Goal: Transaction & Acquisition: Book appointment/travel/reservation

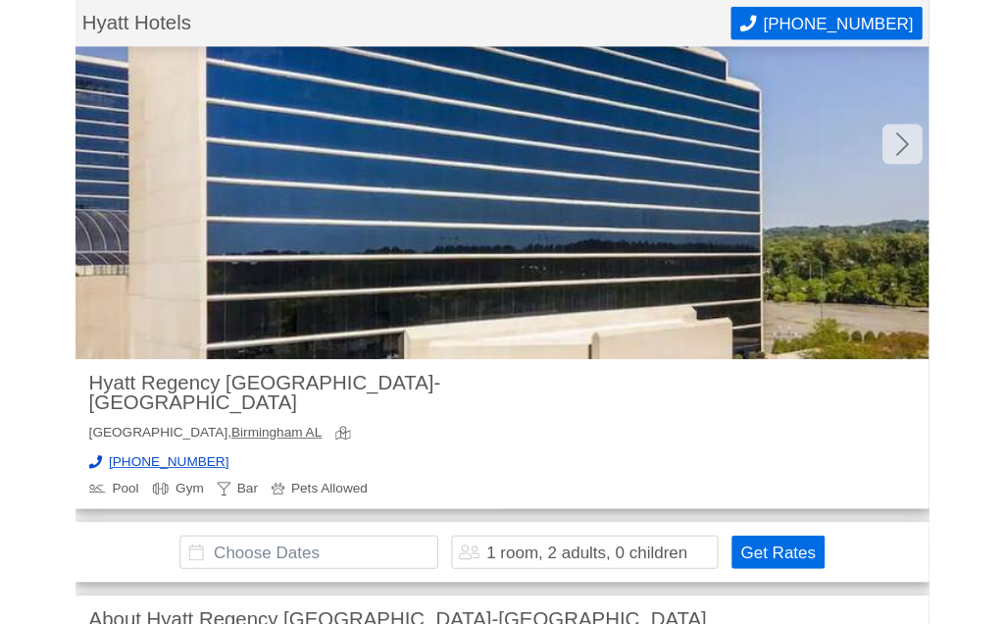
scroll to position [162, 0]
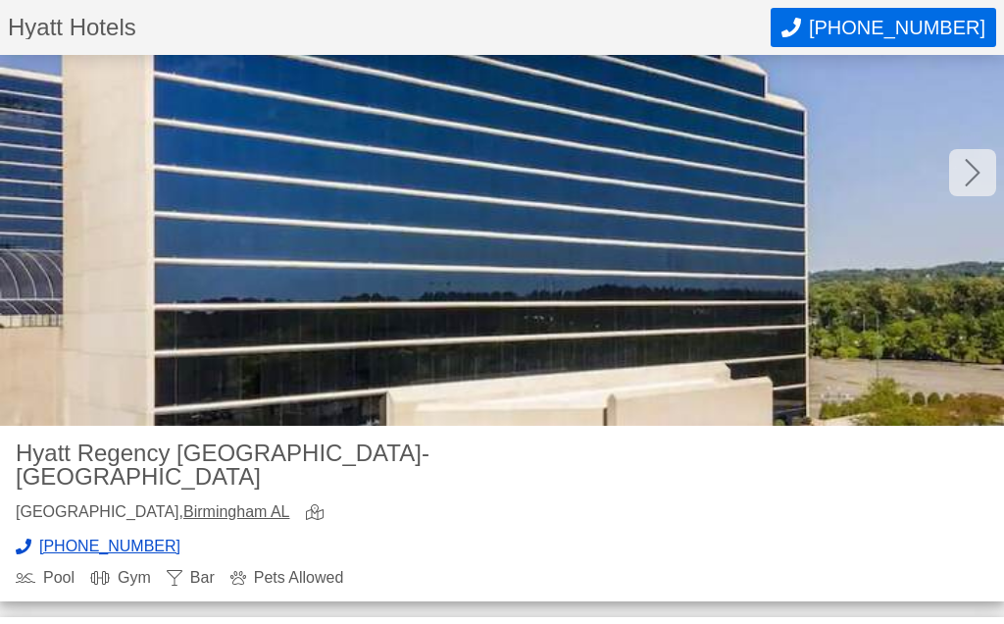
click at [971, 176] on icon at bounding box center [973, 172] width 16 height 31
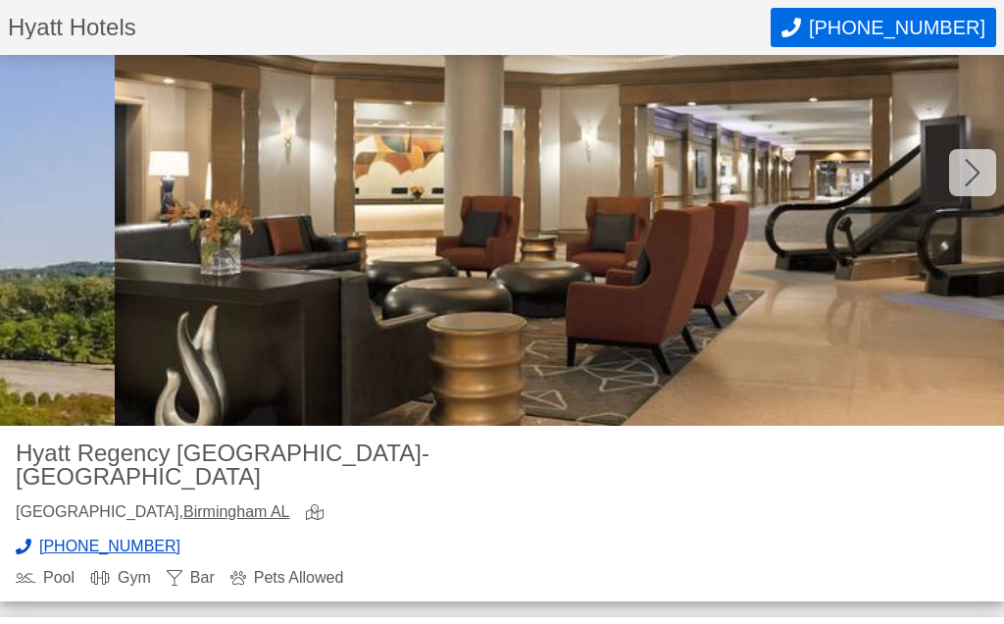
scroll to position [0, 1004]
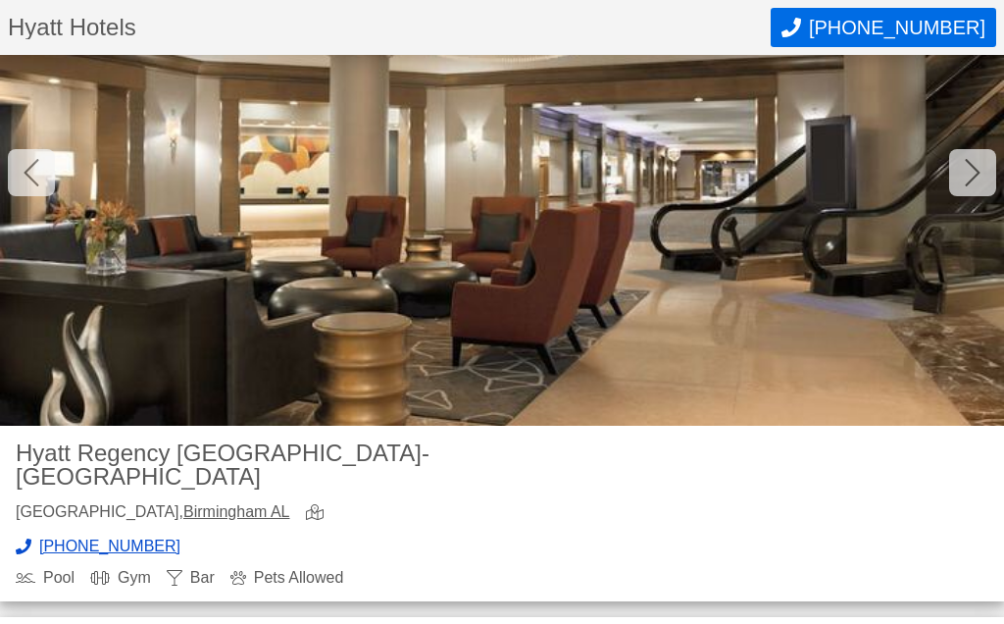
click at [977, 172] on icon at bounding box center [973, 172] width 16 height 31
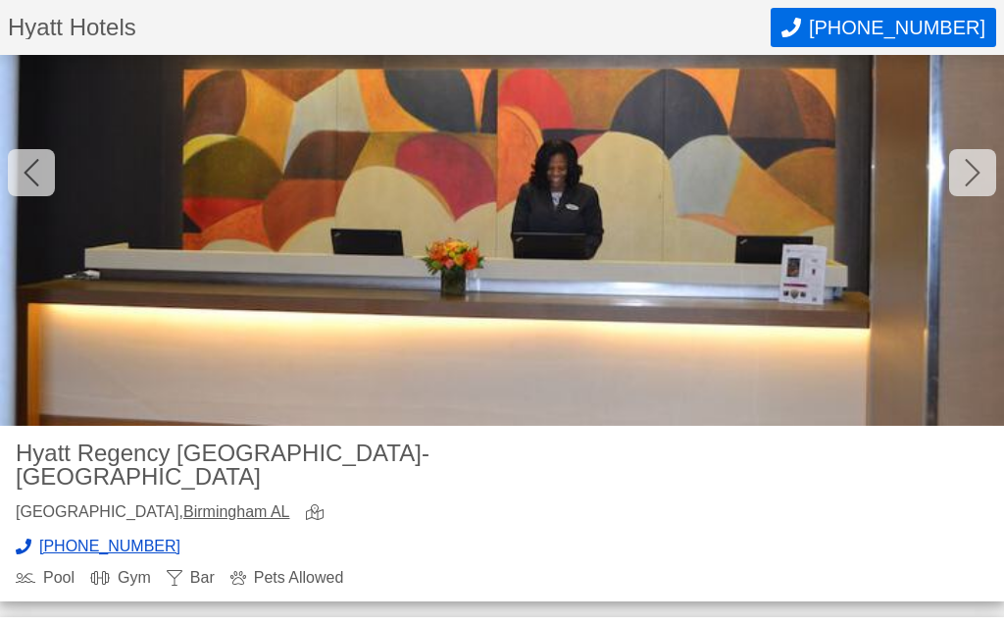
click at [976, 177] on icon at bounding box center [973, 172] width 16 height 31
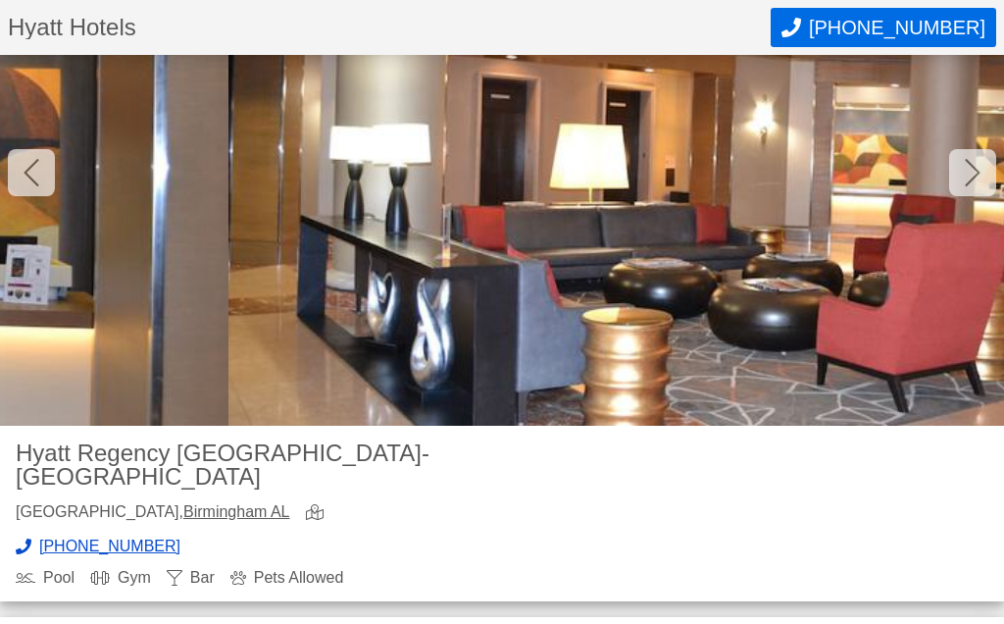
scroll to position [0, 3012]
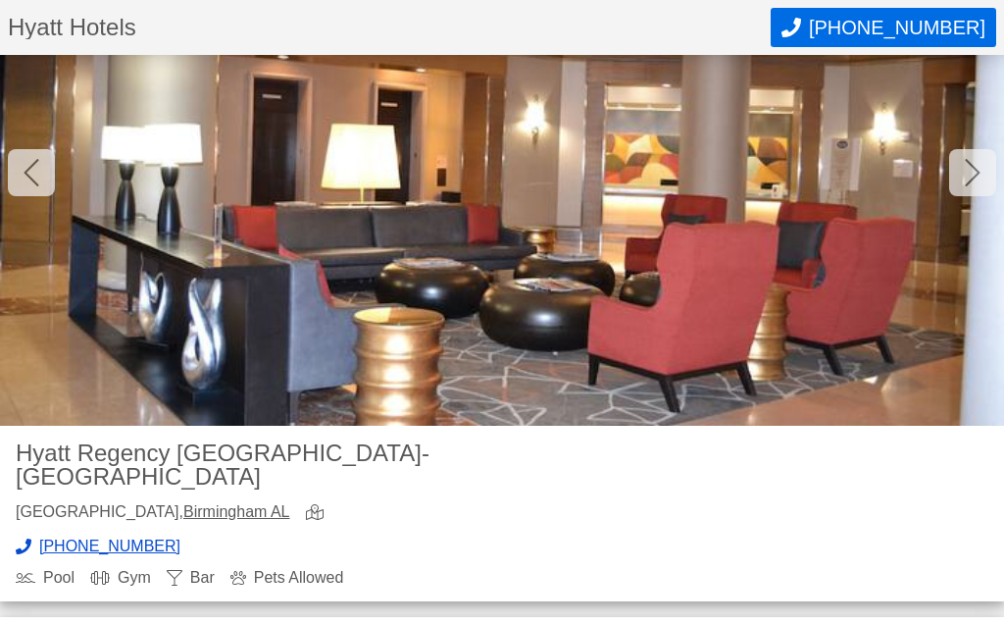
click at [977, 180] on icon at bounding box center [973, 172] width 16 height 31
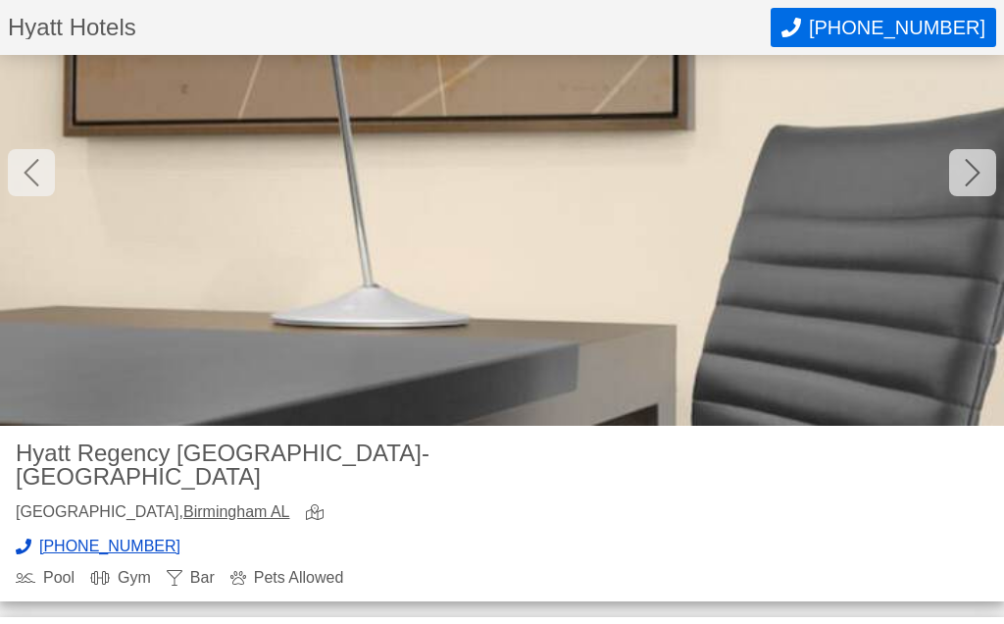
click at [967, 177] on icon at bounding box center [973, 172] width 16 height 31
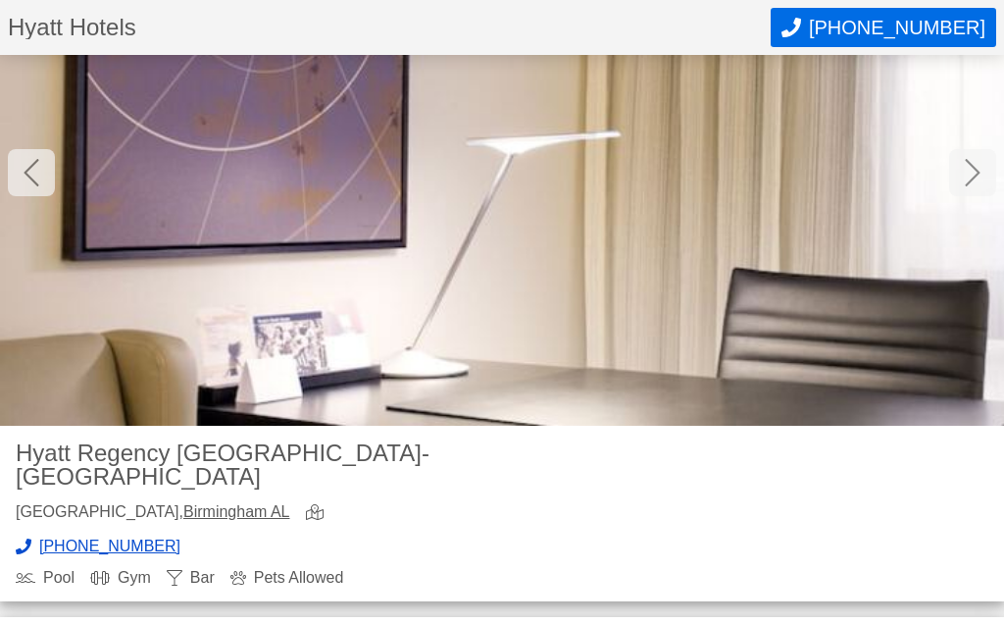
scroll to position [0, 5020]
click at [976, 170] on icon at bounding box center [972, 172] width 15 height 27
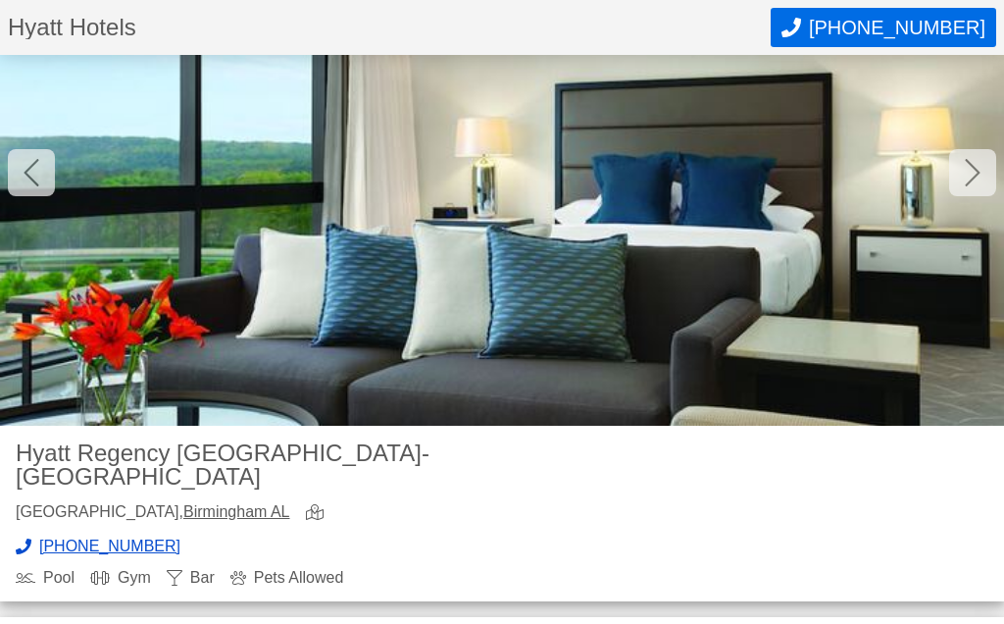
click at [965, 180] on icon at bounding box center [973, 172] width 16 height 31
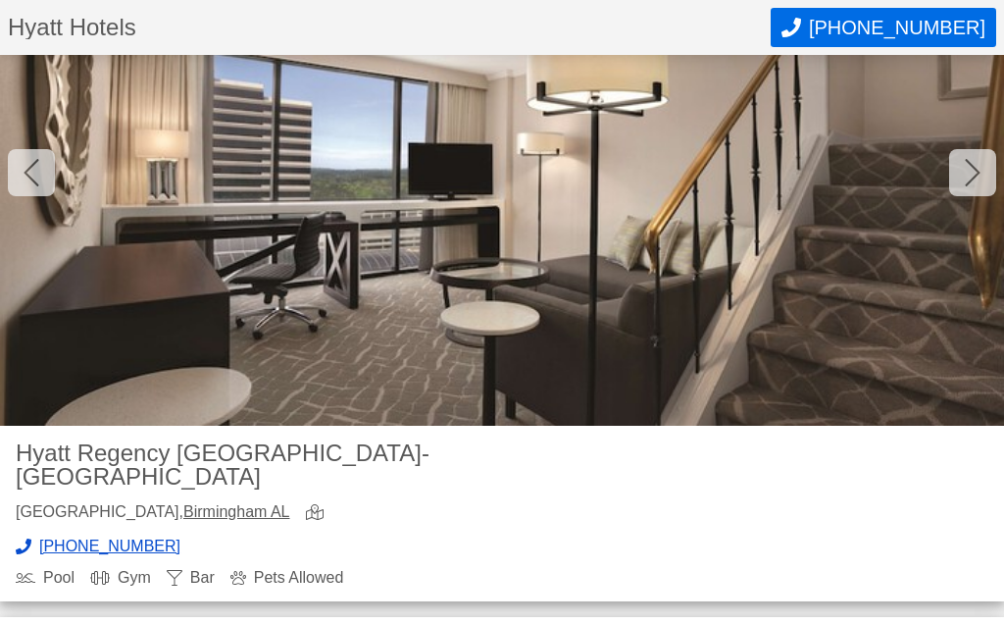
click at [969, 180] on icon at bounding box center [972, 172] width 15 height 27
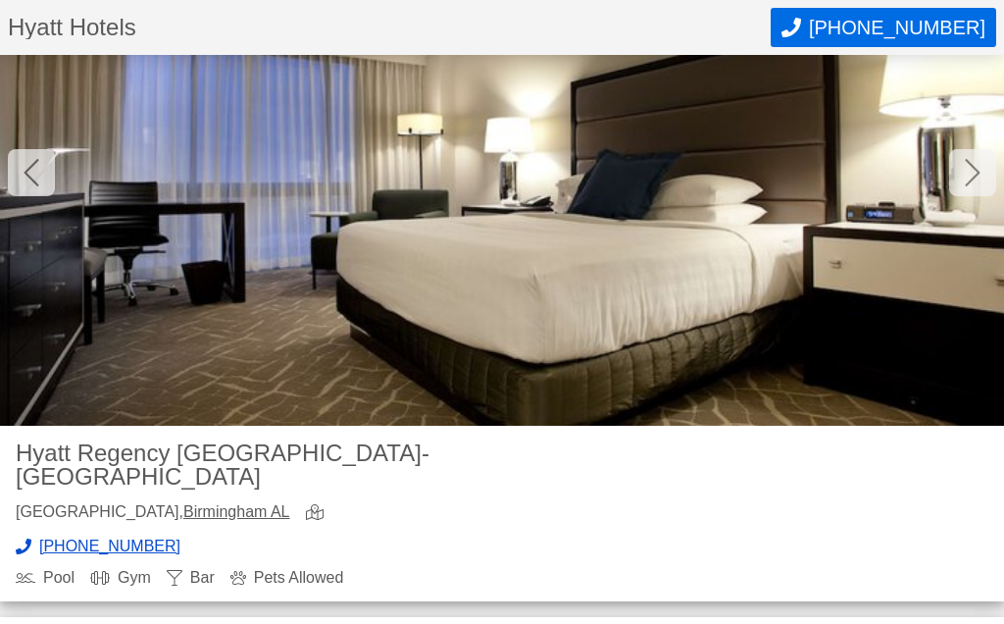
click at [970, 180] on icon at bounding box center [972, 172] width 15 height 27
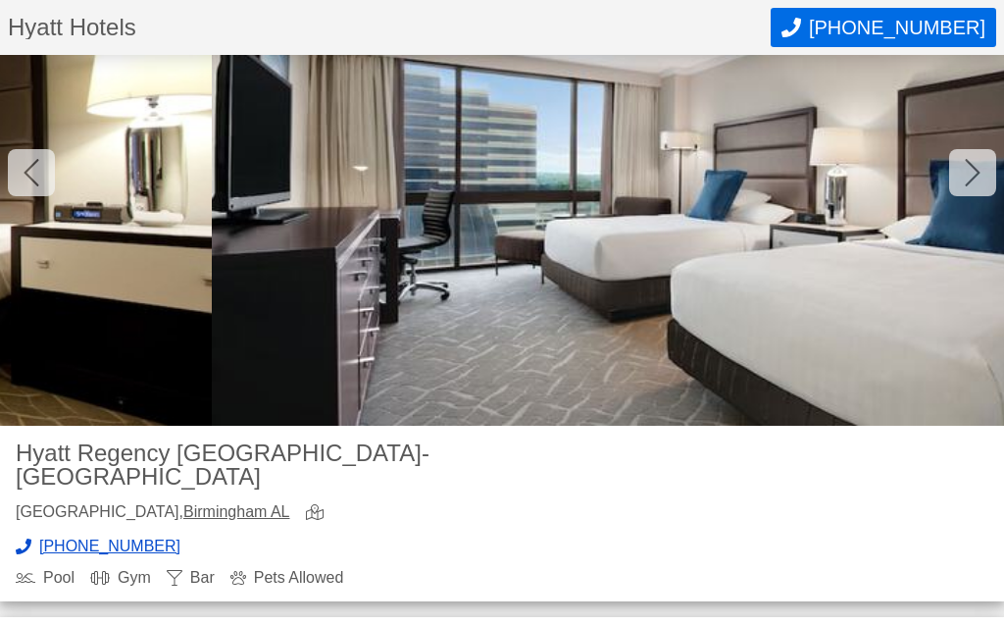
scroll to position [0, 9037]
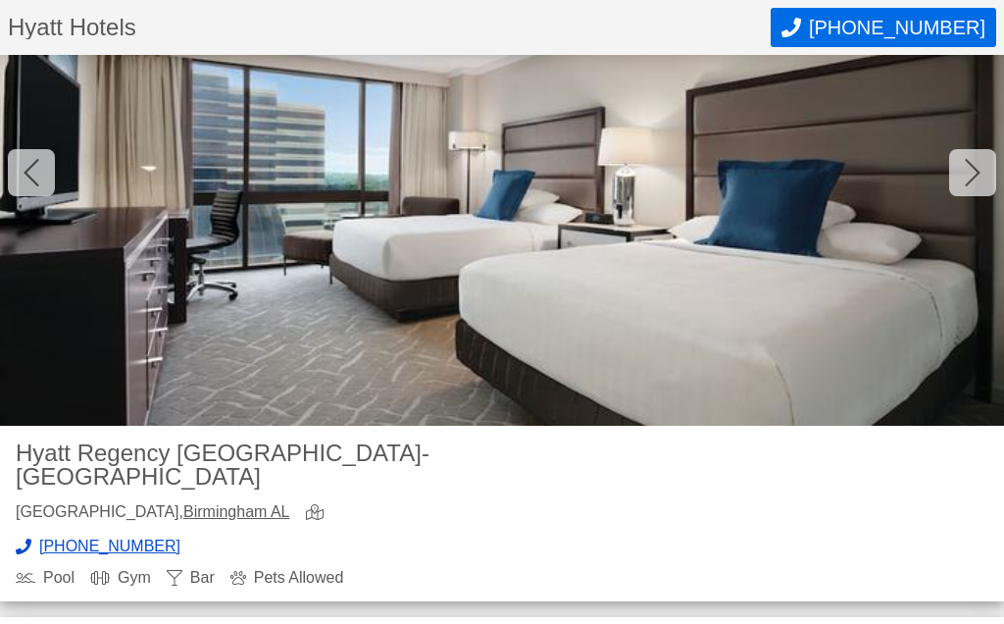
click at [971, 186] on icon at bounding box center [973, 172] width 16 height 31
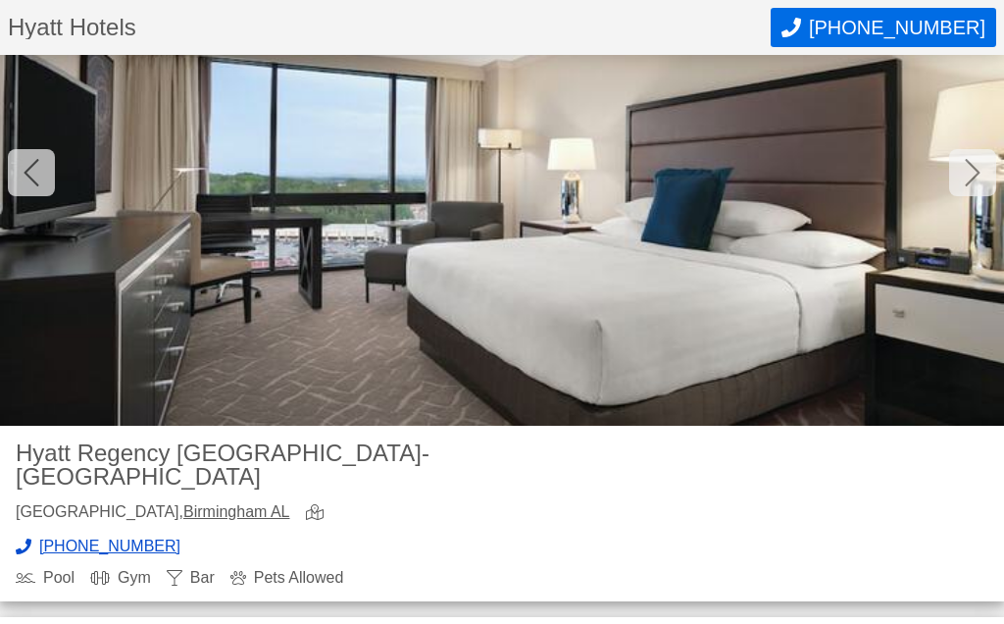
click at [972, 188] on div at bounding box center [972, 172] width 47 height 47
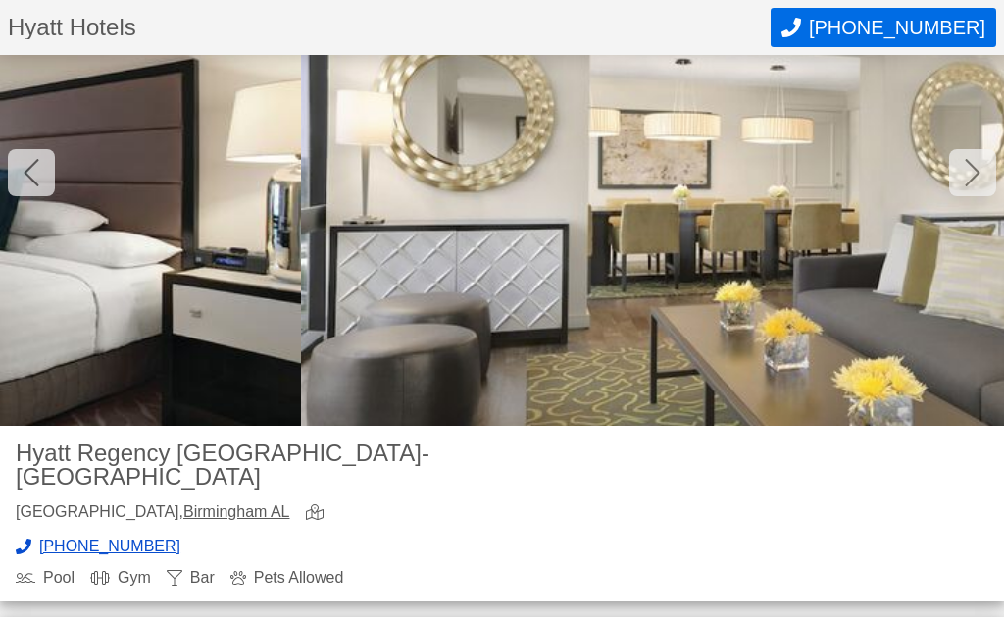
scroll to position [0, 11045]
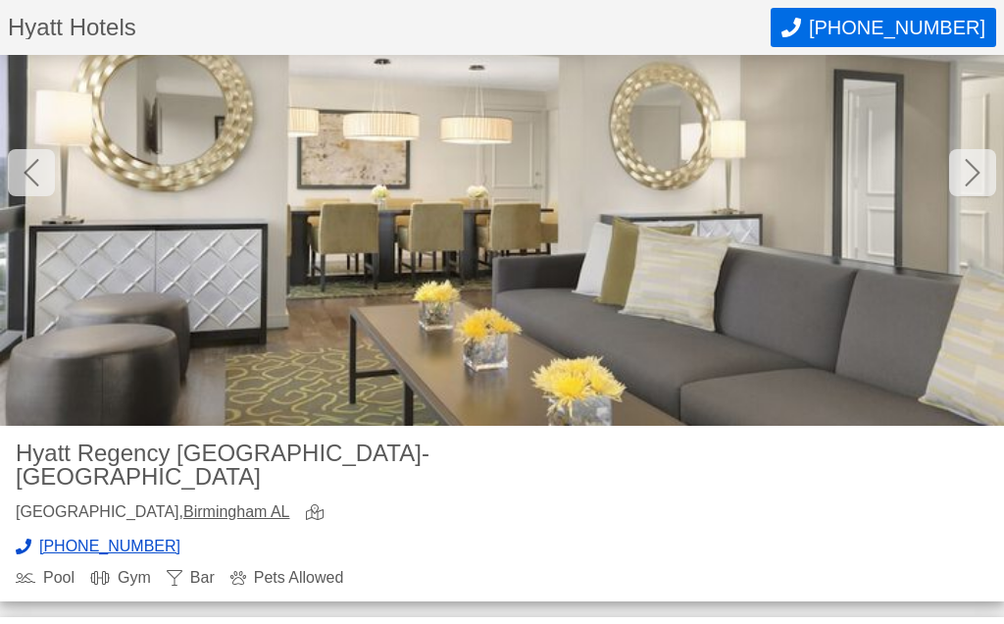
click at [988, 176] on div at bounding box center [972, 172] width 47 height 47
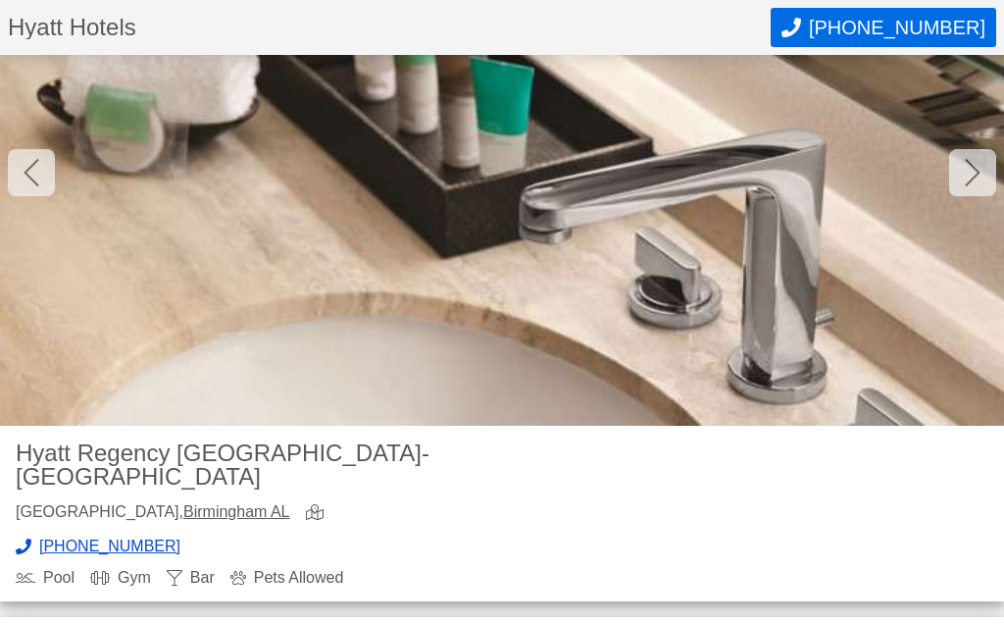
click at [973, 178] on icon at bounding box center [972, 172] width 15 height 27
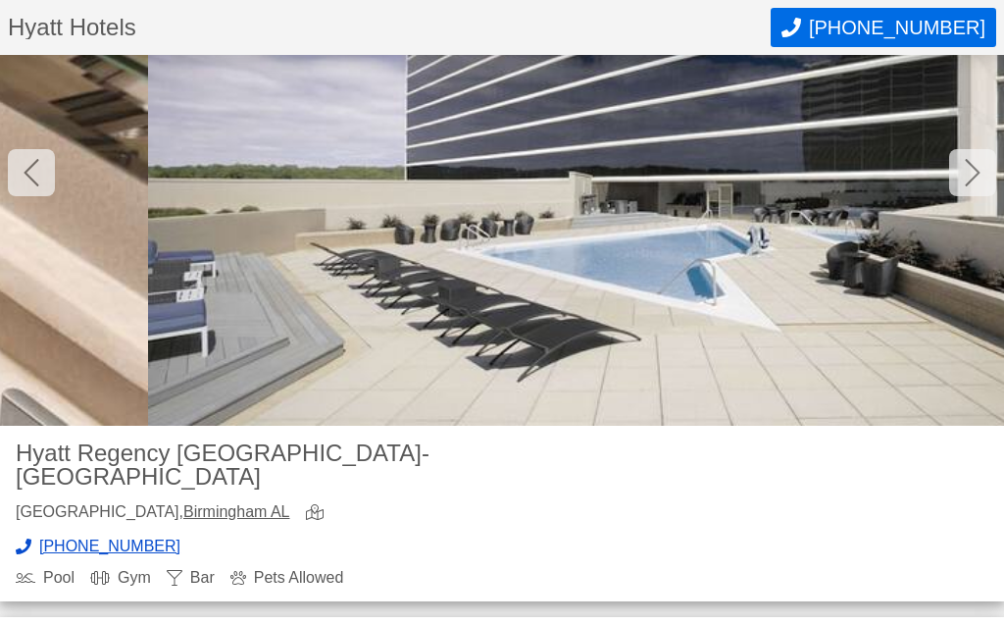
scroll to position [0, 13053]
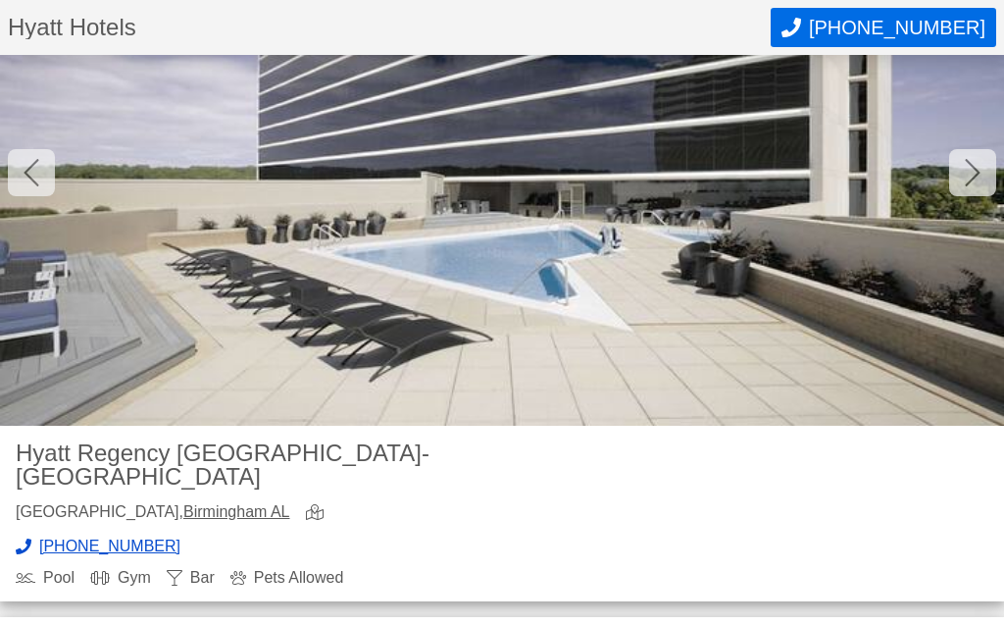
click at [972, 176] on icon at bounding box center [973, 172] width 16 height 31
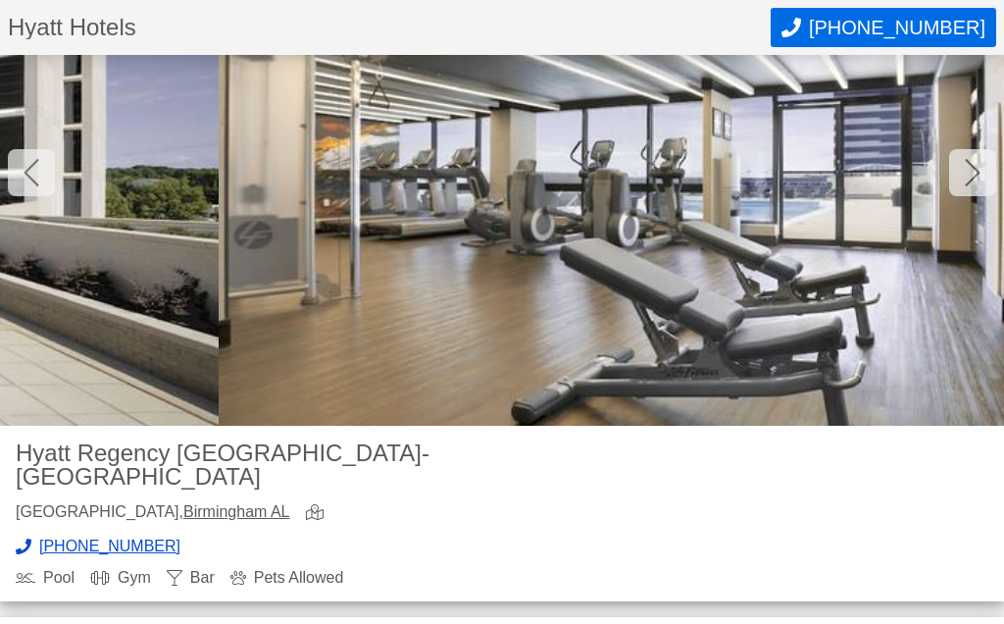
scroll to position [0, 14057]
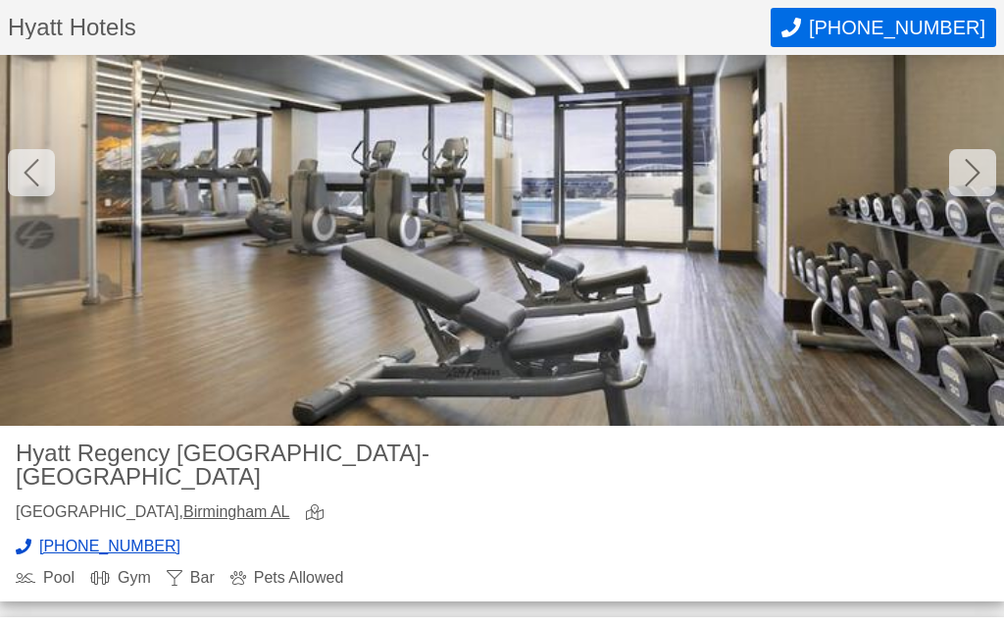
click at [31, 171] on icon at bounding box center [32, 172] width 16 height 31
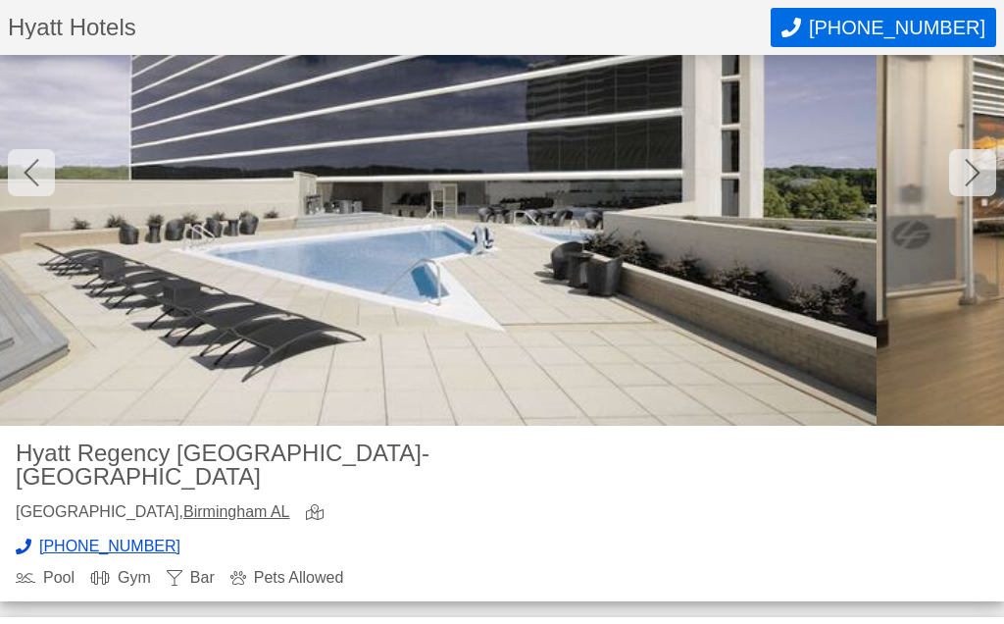
scroll to position [0, 13053]
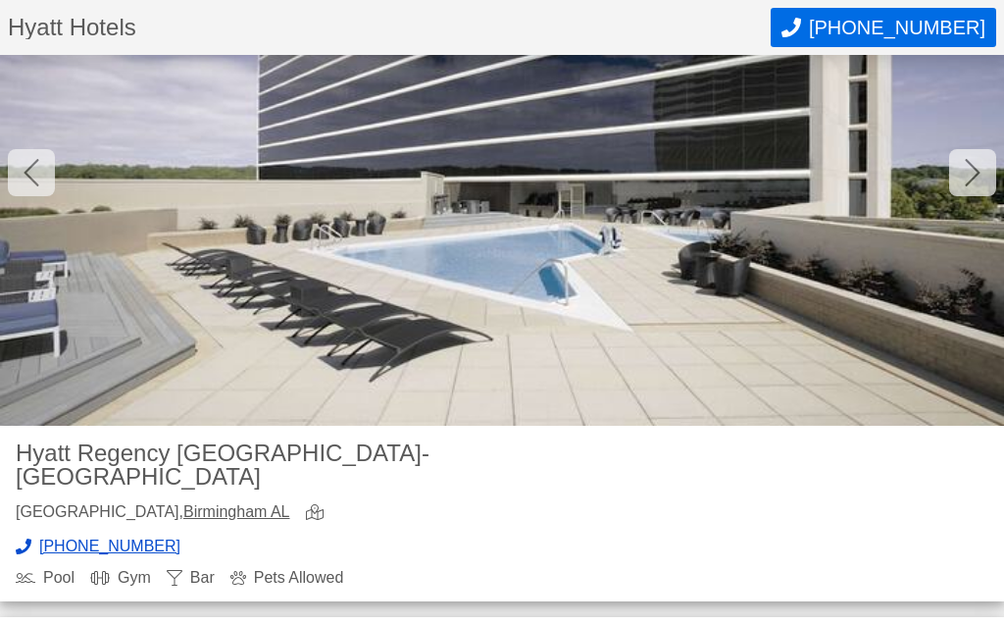
click at [989, 181] on div at bounding box center [972, 172] width 47 height 47
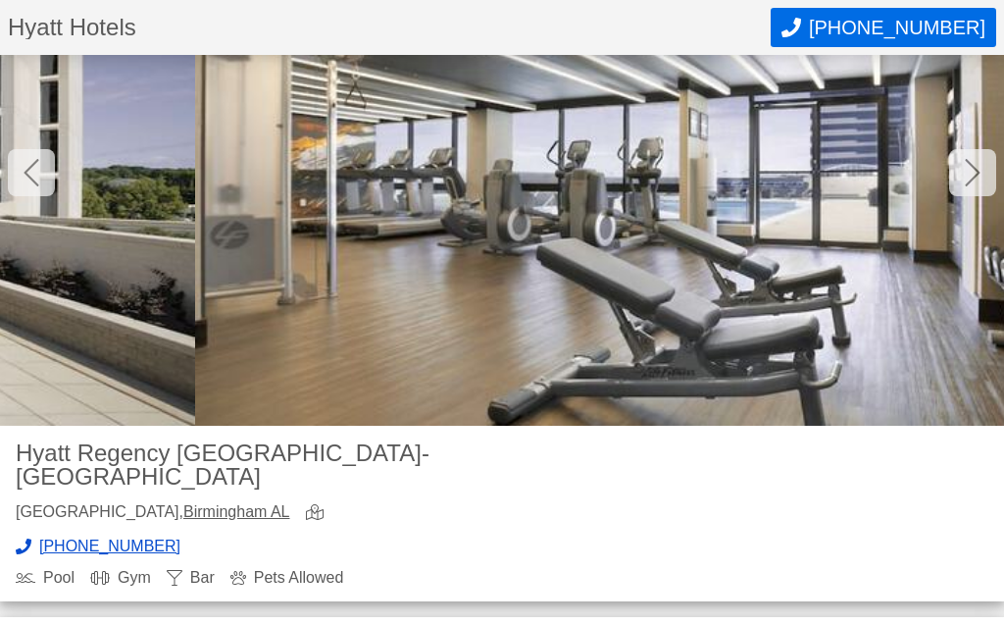
scroll to position [0, 14057]
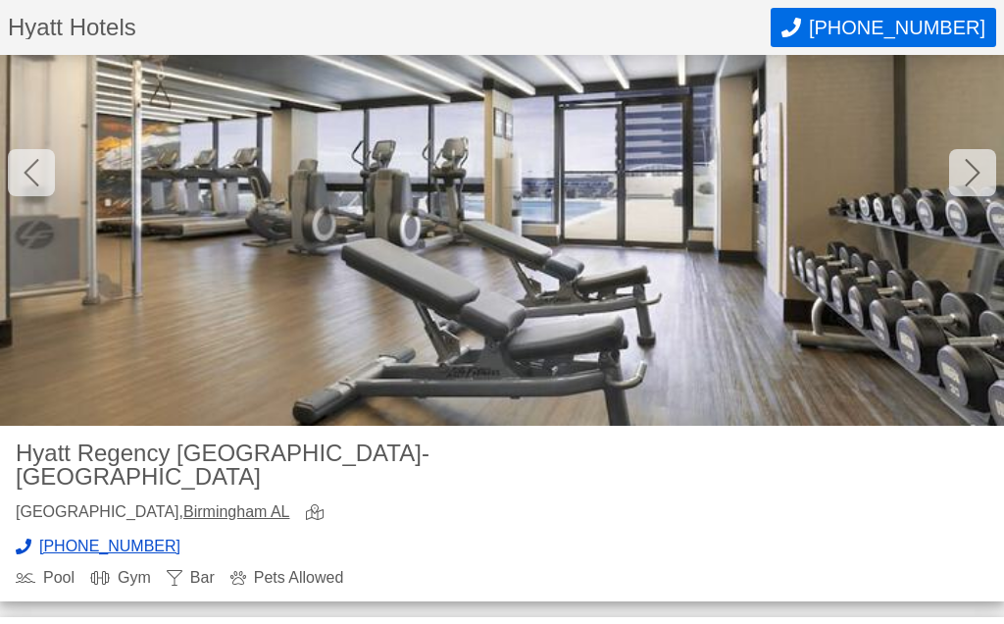
click at [962, 178] on div at bounding box center [972, 172] width 47 height 47
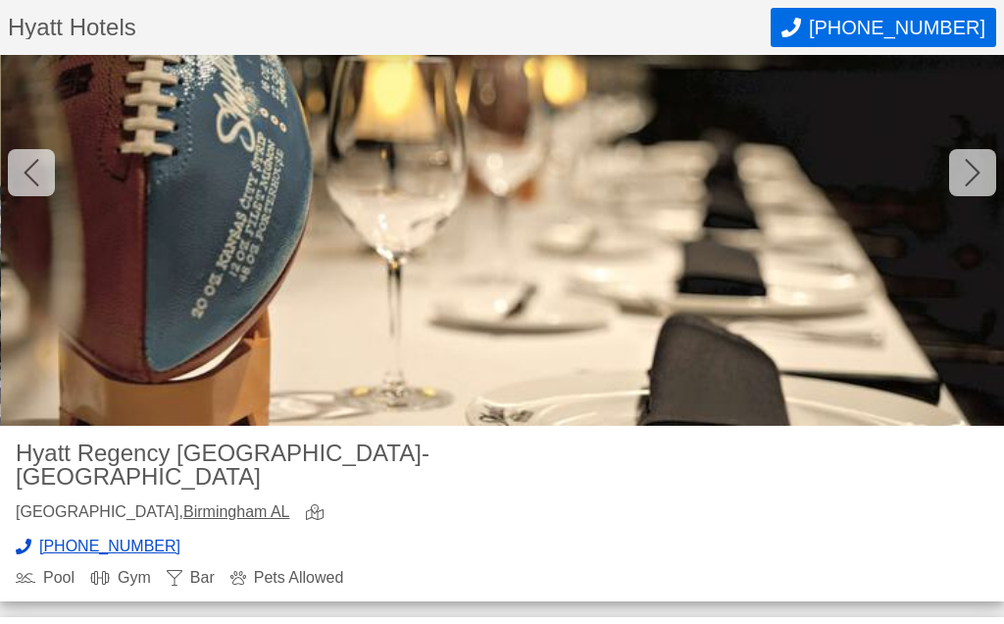
scroll to position [0, 15061]
click at [25, 173] on icon at bounding box center [32, 172] width 16 height 31
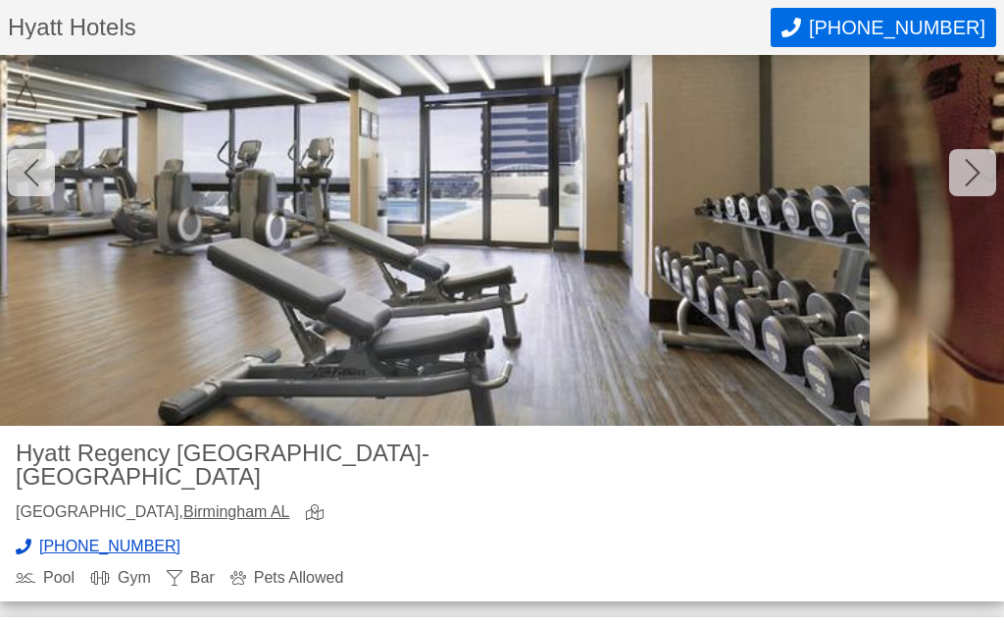
scroll to position [0, 14057]
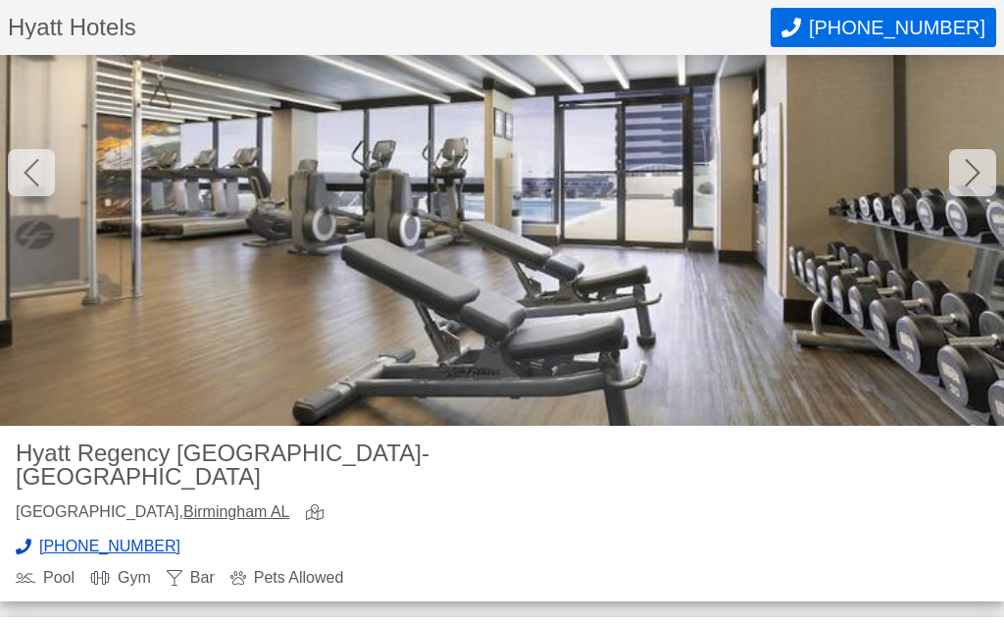
click at [25, 173] on icon at bounding box center [31, 172] width 15 height 27
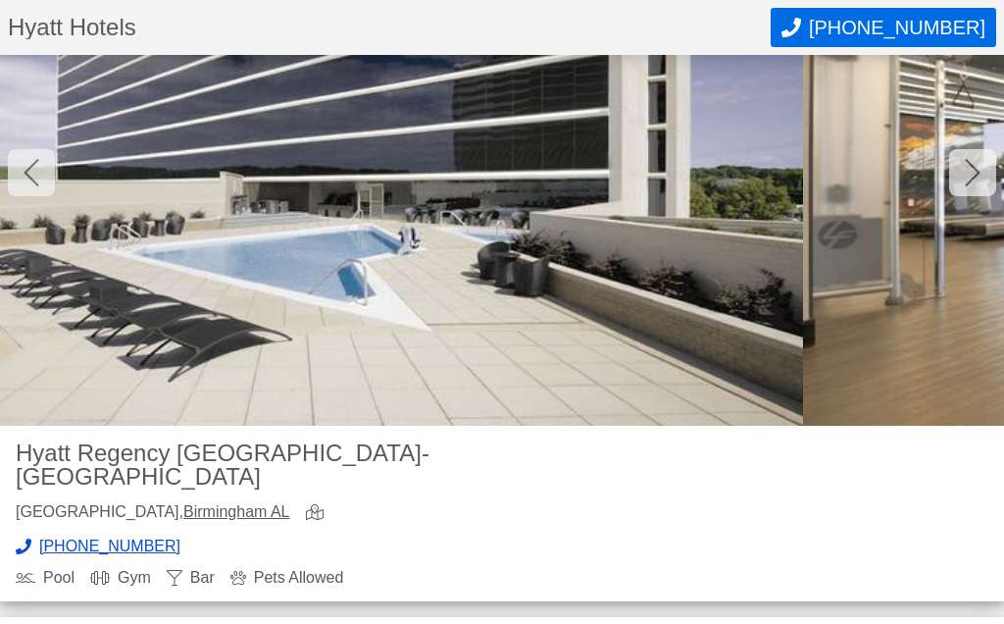
scroll to position [0, 13053]
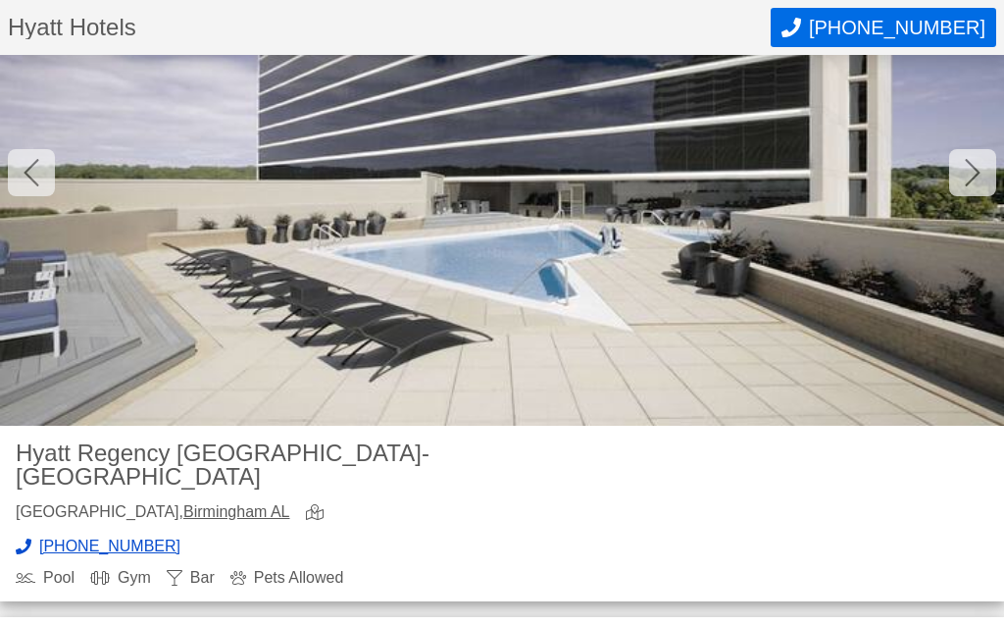
click at [972, 177] on icon at bounding box center [972, 172] width 15 height 27
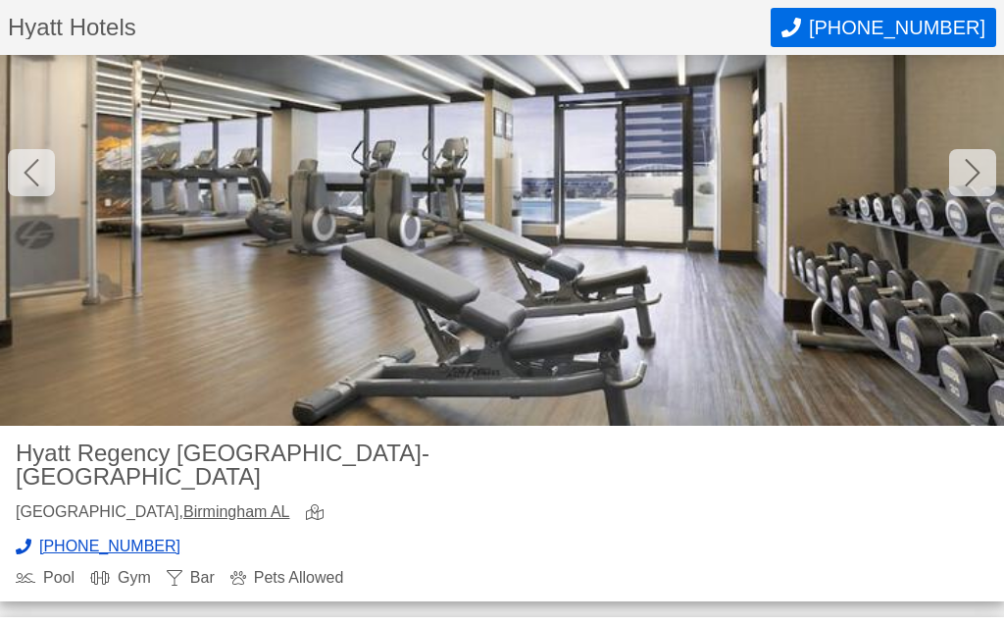
click at [970, 179] on icon at bounding box center [972, 172] width 15 height 27
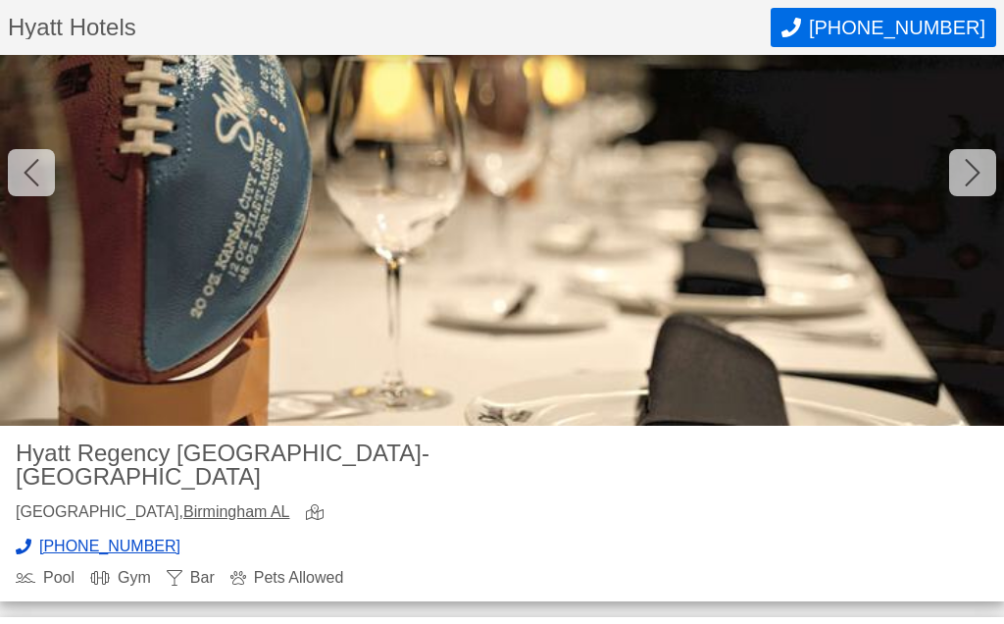
click at [970, 186] on icon at bounding box center [973, 172] width 16 height 31
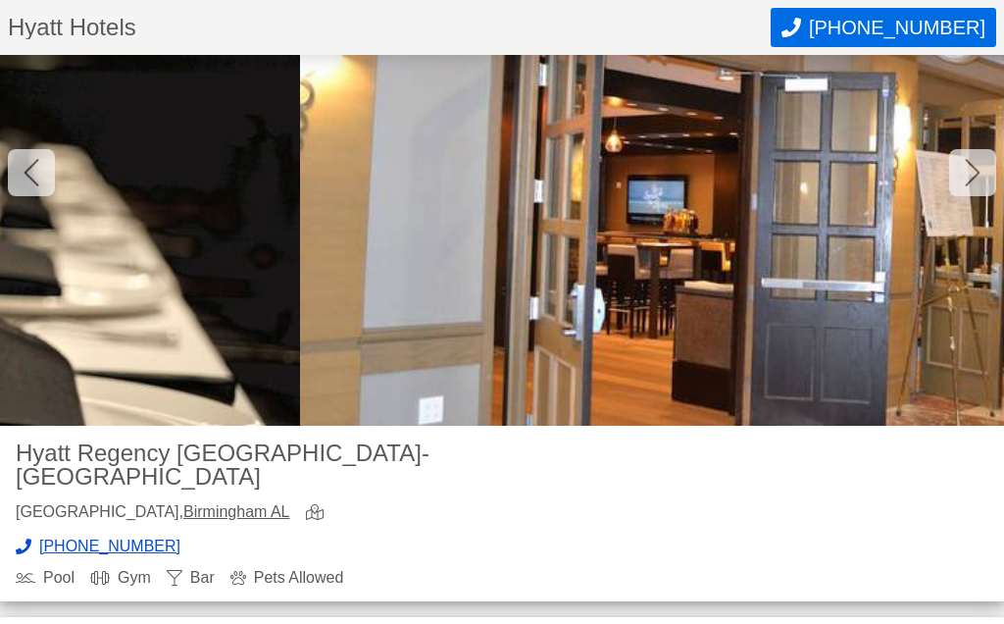
scroll to position [0, 16065]
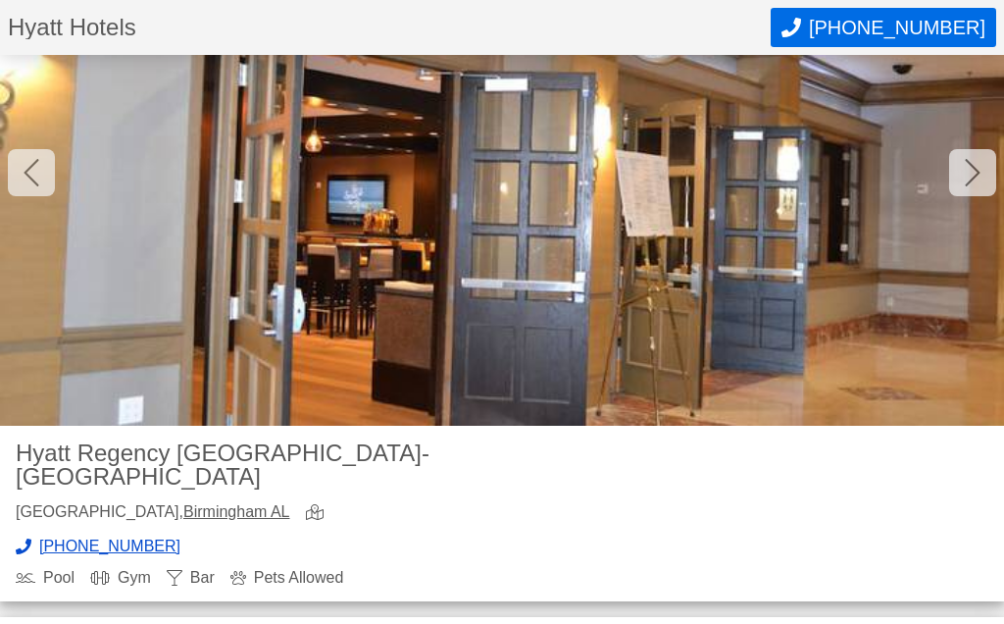
click at [969, 177] on icon at bounding box center [973, 172] width 16 height 31
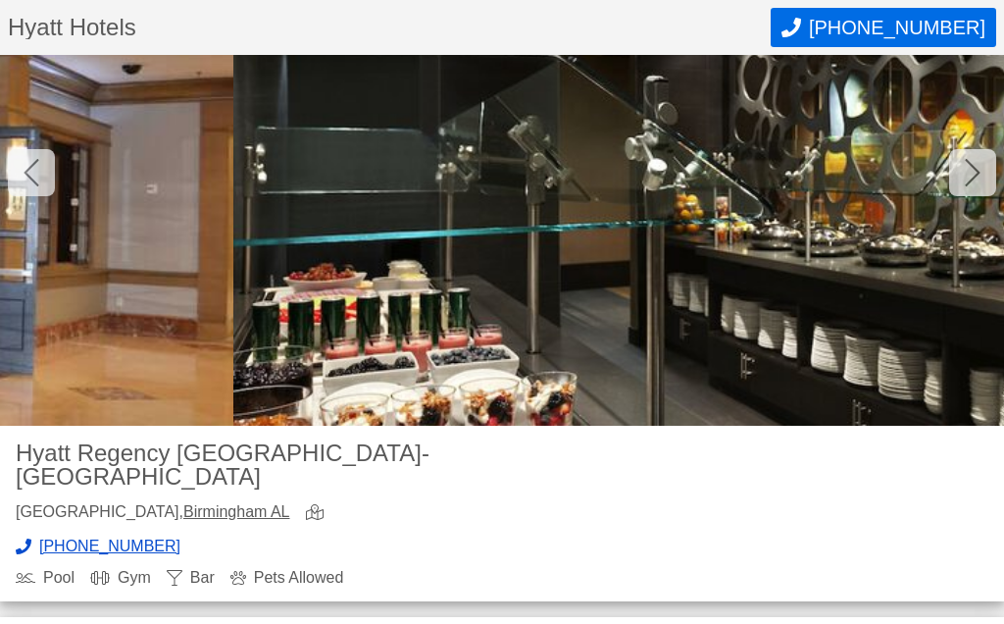
scroll to position [0, 17069]
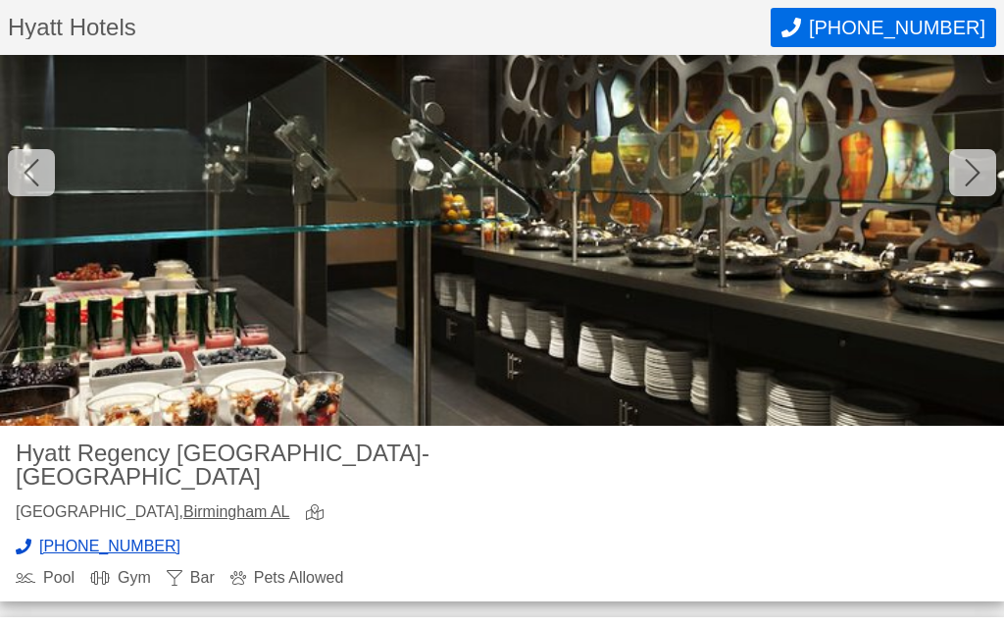
click at [981, 178] on div at bounding box center [972, 172] width 47 height 47
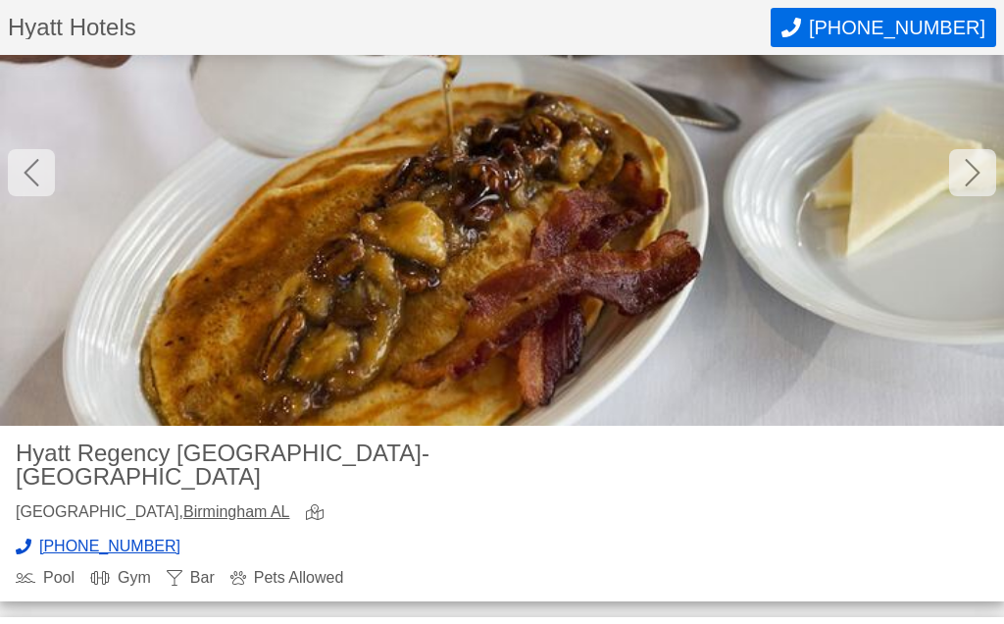
click at [970, 179] on icon at bounding box center [972, 172] width 15 height 27
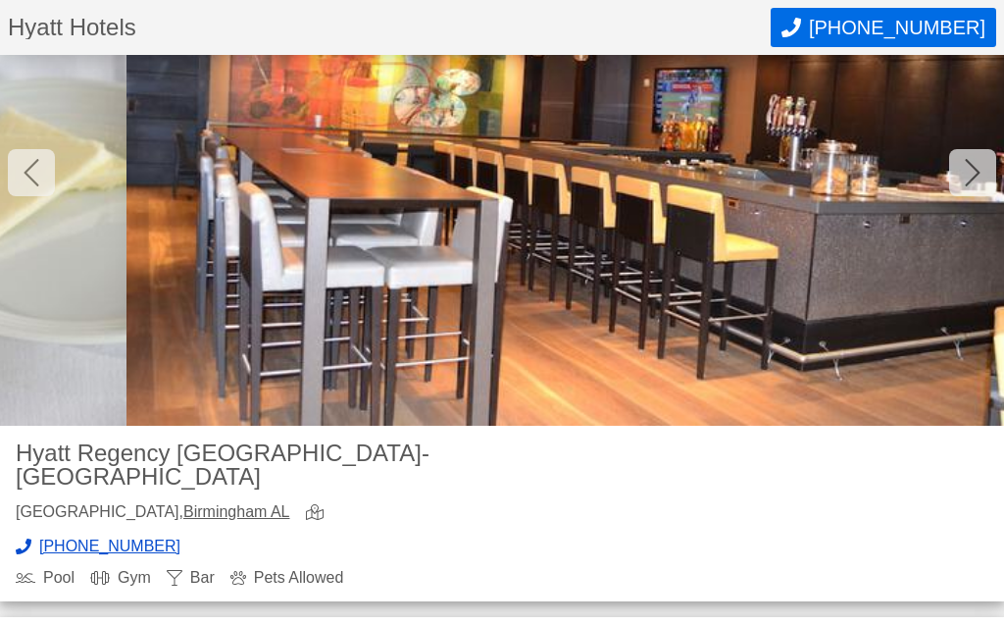
scroll to position [0, 19078]
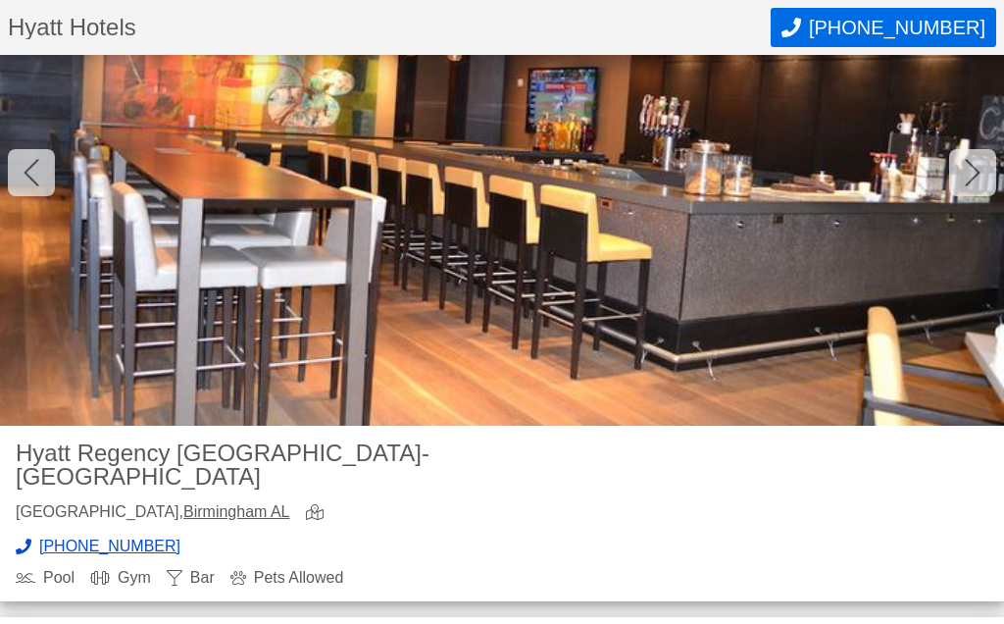
click at [978, 181] on icon at bounding box center [973, 172] width 16 height 31
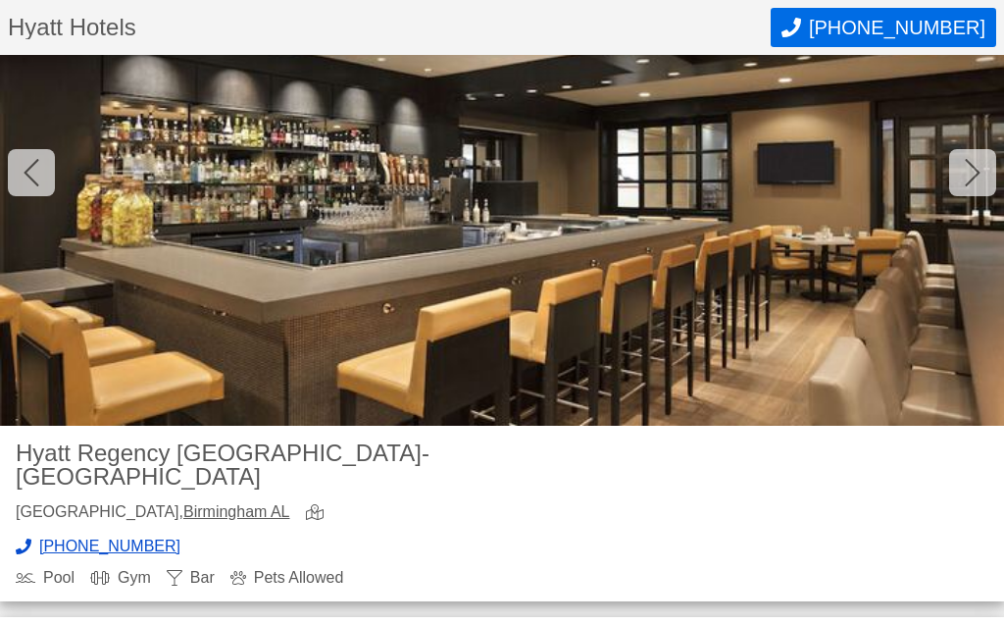
click at [981, 181] on div at bounding box center [972, 172] width 47 height 47
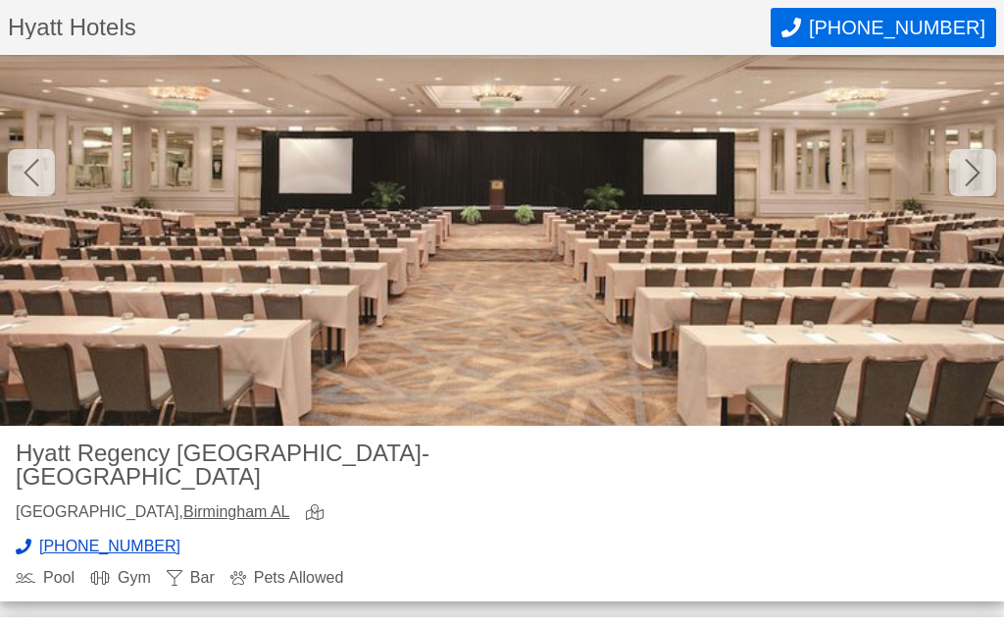
click at [977, 180] on icon at bounding box center [973, 172] width 16 height 31
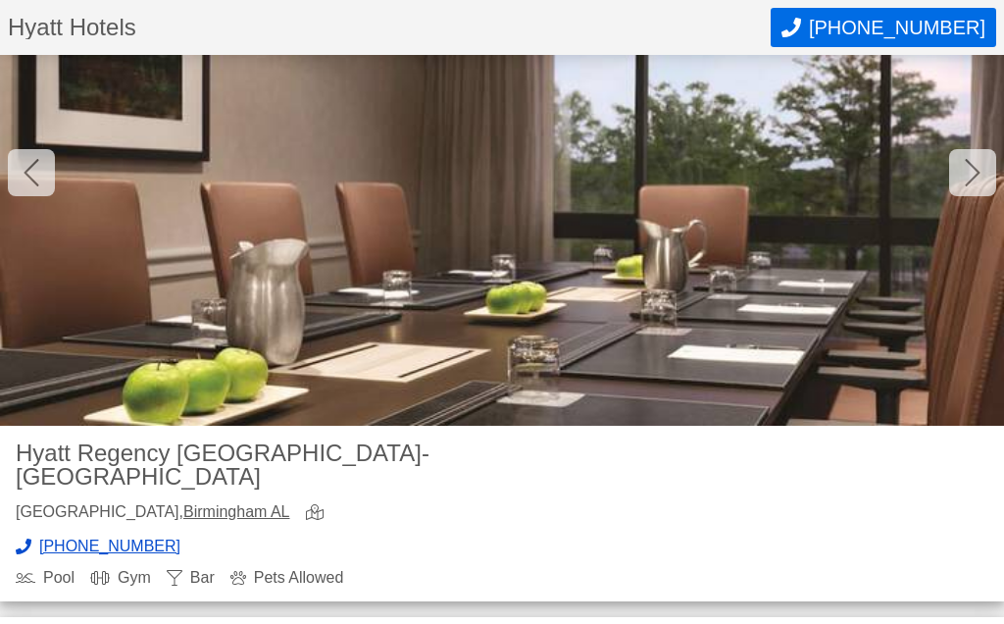
click at [975, 185] on icon at bounding box center [973, 172] width 16 height 31
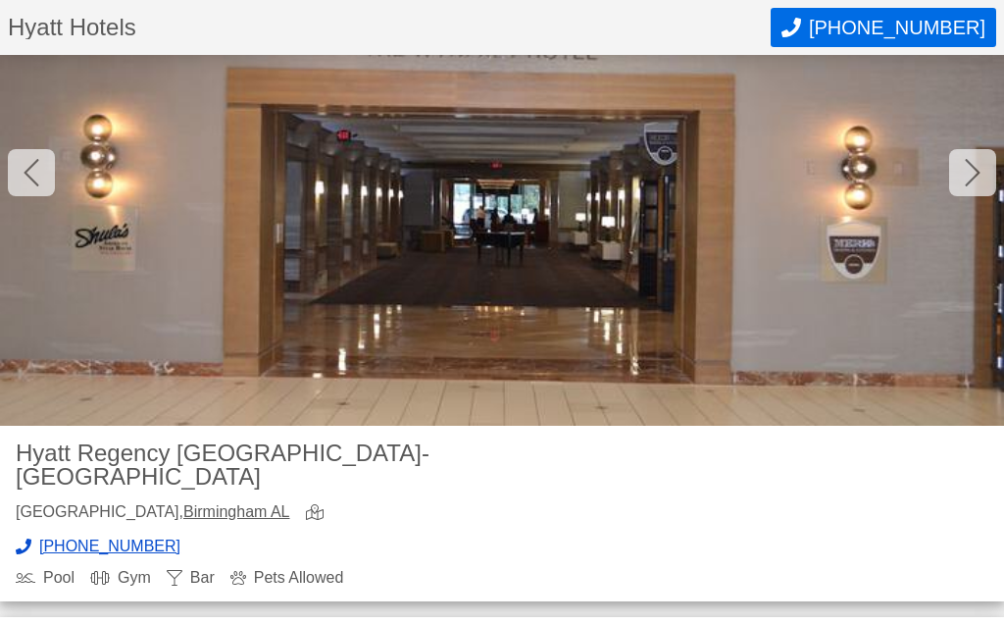
click at [974, 185] on icon at bounding box center [973, 172] width 16 height 31
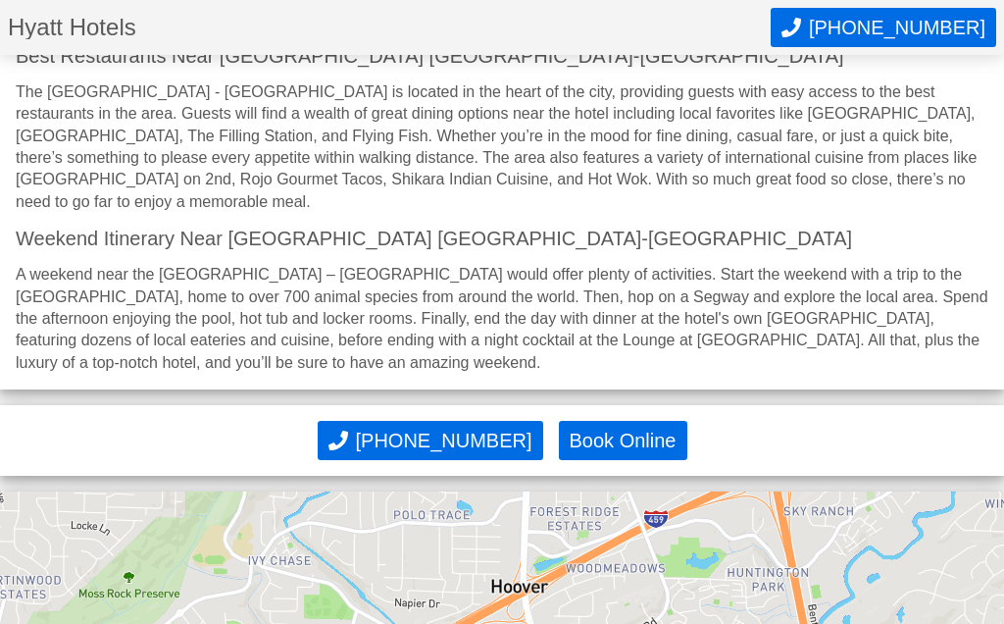
scroll to position [1609, 0]
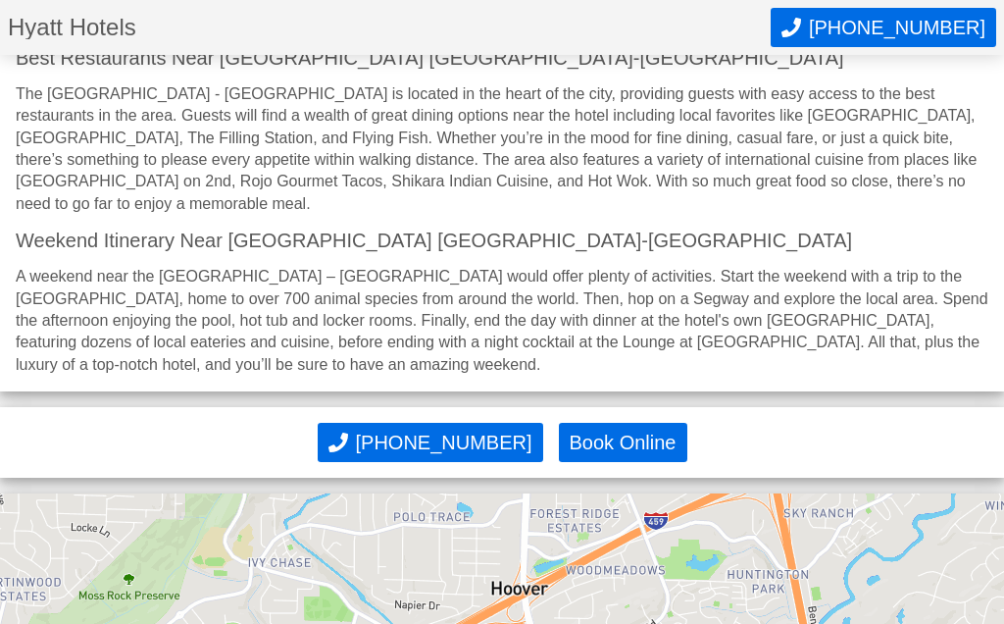
click at [36, 234] on h3 "Weekend Itinerary Near [GEOGRAPHIC_DATA] [GEOGRAPHIC_DATA]-[GEOGRAPHIC_DATA]" at bounding box center [502, 240] width 973 height 20
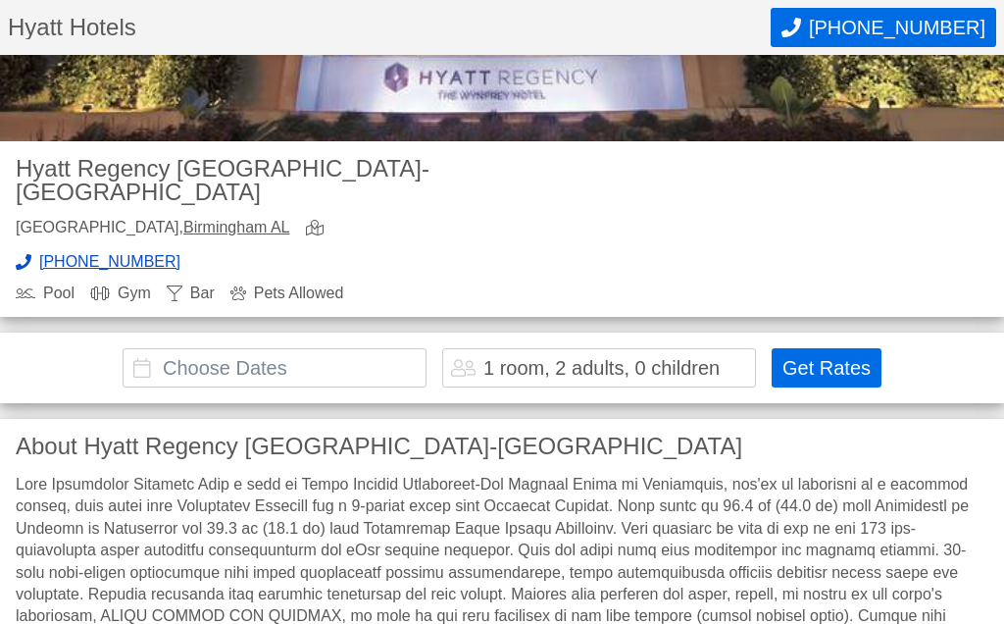
scroll to position [450, 0]
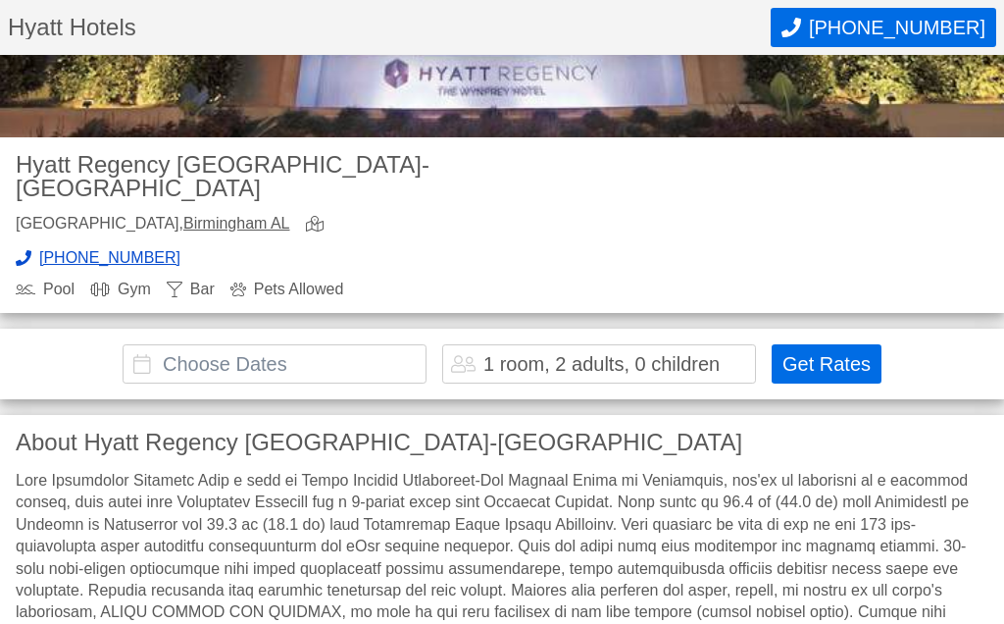
click at [234, 367] on input "text" at bounding box center [275, 363] width 304 height 39
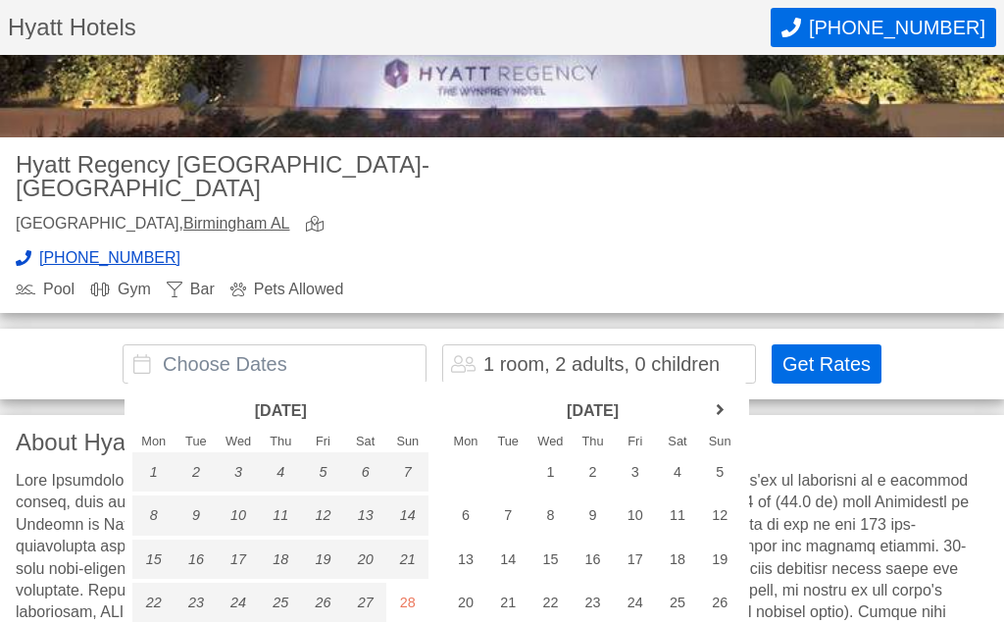
click at [601, 462] on div "2" at bounding box center [593, 471] width 42 height 39
type input "[DATE] - [DATE]"
click at [646, 466] on div "3" at bounding box center [635, 471] width 42 height 39
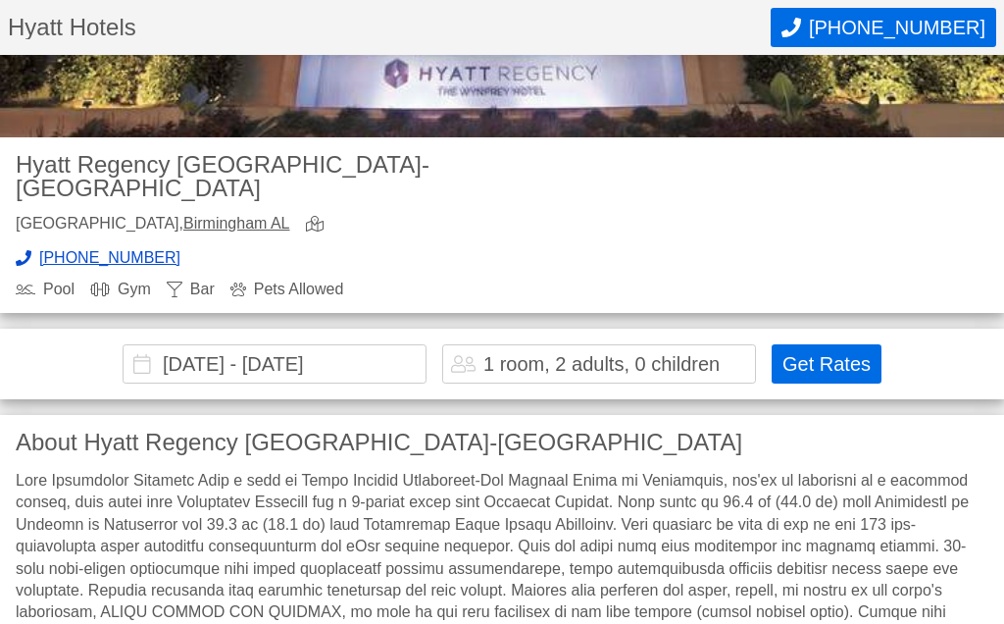
click at [849, 363] on button "Get Rates" at bounding box center [827, 363] width 110 height 39
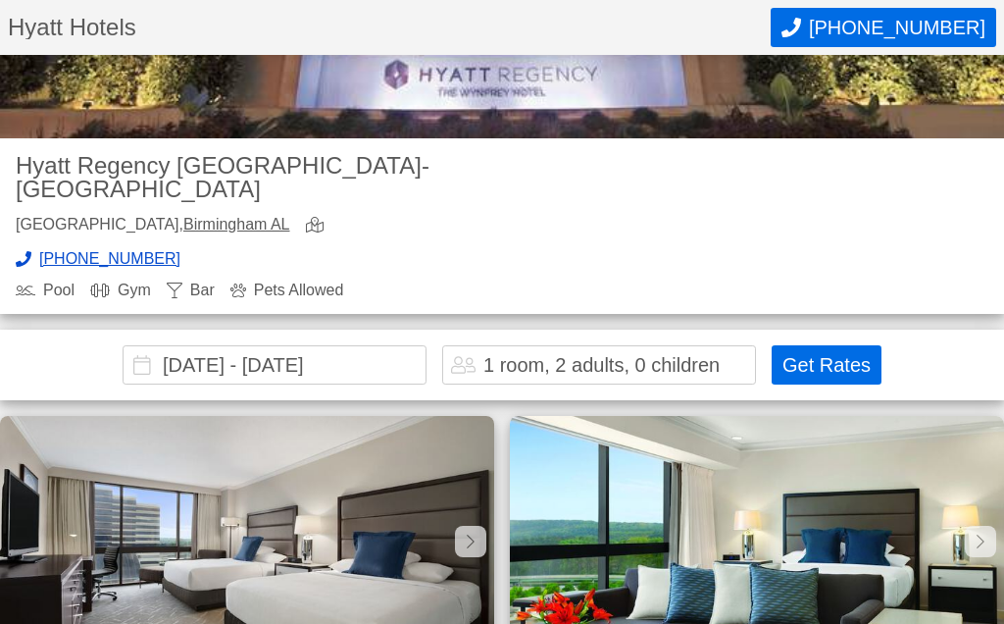
scroll to position [438, 0]
